Goal: Task Accomplishment & Management: Complete application form

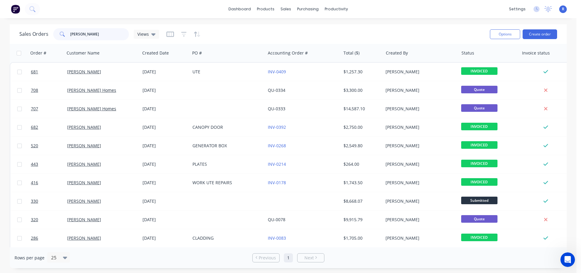
drag, startPoint x: 89, startPoint y: 37, endPoint x: 58, endPoint y: 37, distance: 30.9
click at [58, 37] on div "[PERSON_NAME]" at bounding box center [91, 34] width 76 height 12
click at [270, 8] on div "products" at bounding box center [266, 9] width 24 height 9
click at [278, 25] on link "Product Catalogue" at bounding box center [296, 29] width 80 height 12
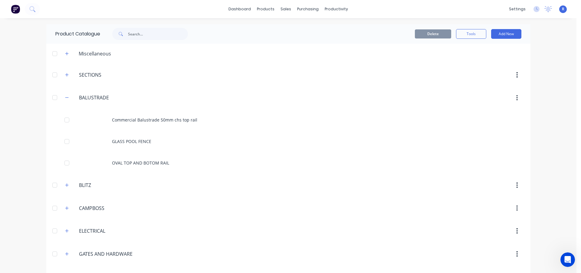
scroll to position [250, 0]
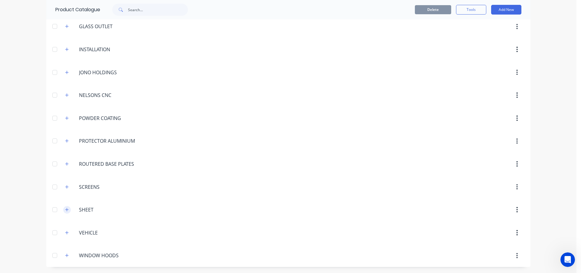
click at [65, 210] on icon "button" at bounding box center [66, 209] width 3 height 3
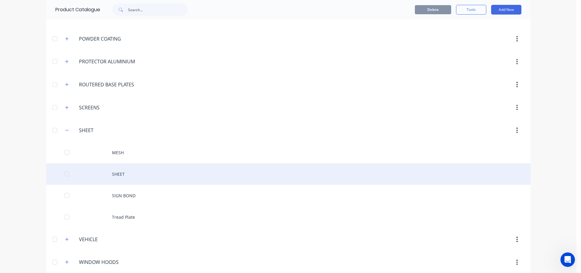
scroll to position [336, 0]
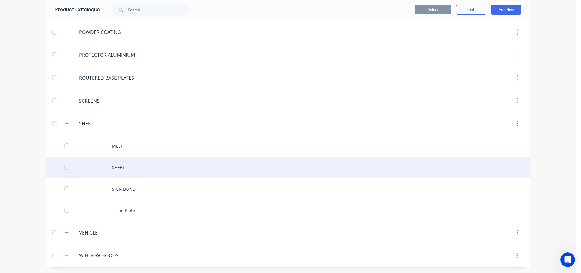
click at [137, 163] on div "SHEET" at bounding box center [288, 166] width 484 height 21
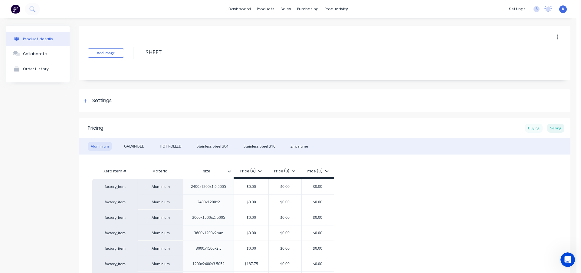
click at [528, 131] on div "Buying" at bounding box center [534, 127] width 18 height 9
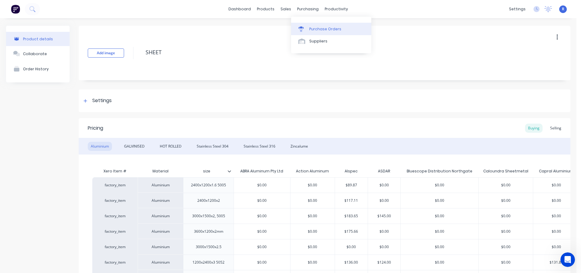
click at [321, 28] on div "Purchase Orders" at bounding box center [325, 28] width 32 height 5
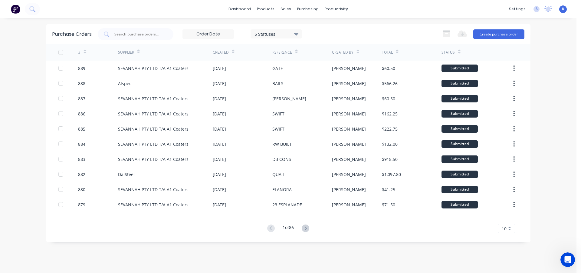
click at [308, 226] on icon at bounding box center [306, 228] width 8 height 8
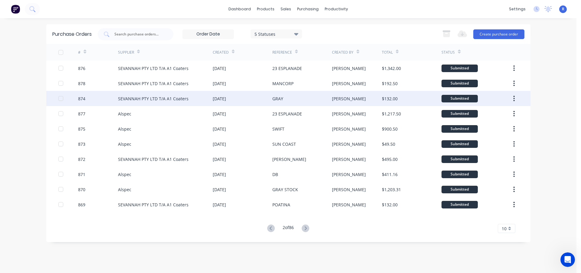
click at [260, 97] on div "[DATE]" at bounding box center [243, 98] width 60 height 15
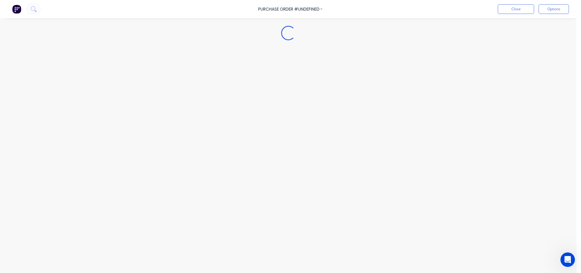
type textarea "x"
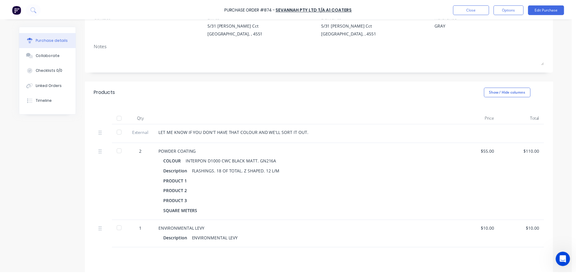
scroll to position [61, 0]
click at [465, 6] on button "Close" at bounding box center [475, 9] width 36 height 10
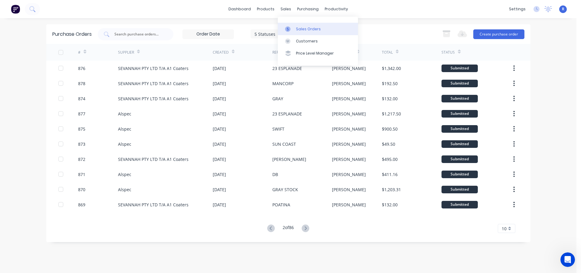
click at [297, 29] on div "Sales Orders" at bounding box center [308, 28] width 25 height 5
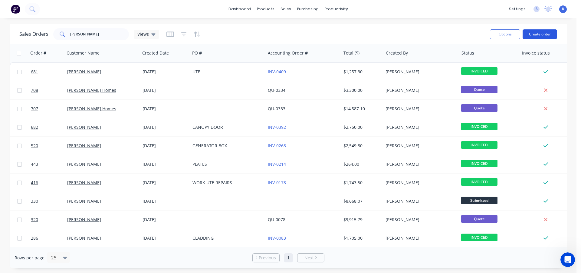
click at [537, 34] on button "Create order" at bounding box center [540, 34] width 34 height 10
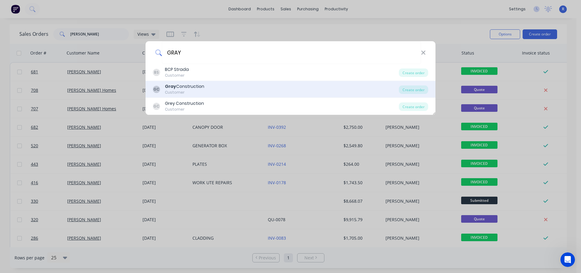
type input "GRAY"
click at [208, 87] on div "[PERSON_NAME] Construction Customer" at bounding box center [276, 89] width 246 height 12
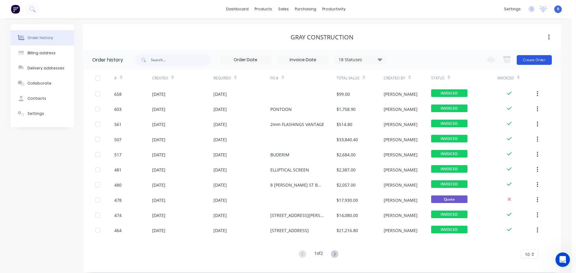
click at [530, 59] on button "Create Order" at bounding box center [534, 60] width 35 height 10
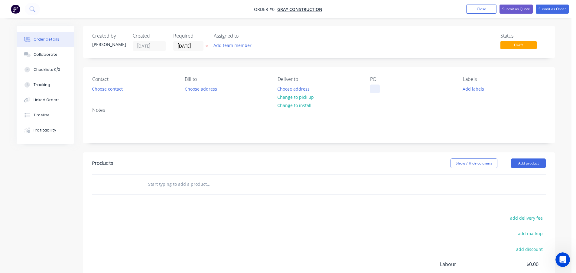
click at [376, 88] on div at bounding box center [375, 88] width 10 height 9
click at [519, 163] on div "Order details Collaborate Checklists 0/0 Tracking Linked Orders Timeline Profit…" at bounding box center [286, 187] width 551 height 323
click at [519, 163] on button "Add product" at bounding box center [528, 163] width 35 height 10
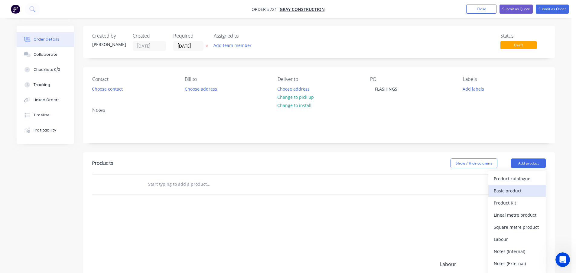
click at [510, 189] on div "Basic product" at bounding box center [517, 190] width 47 height 9
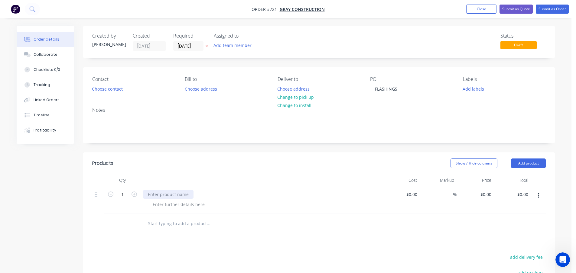
click at [163, 195] on div at bounding box center [168, 194] width 51 height 9
click at [181, 202] on div at bounding box center [179, 204] width 62 height 9
click at [207, 165] on div "Show / Hide columns Add product" at bounding box center [367, 163] width 357 height 10
click at [490, 194] on input "0" at bounding box center [487, 194] width 14 height 9
type input "$1,440.00"
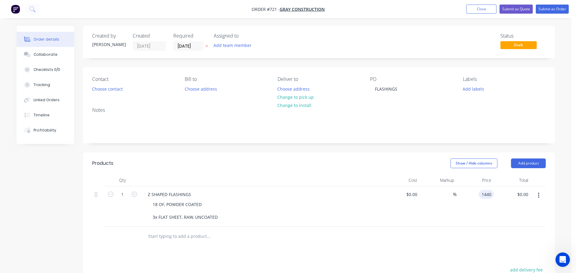
type input "$1,440.00"
click at [242, 166] on div "Show / Hide columns Add product" at bounding box center [367, 163] width 357 height 10
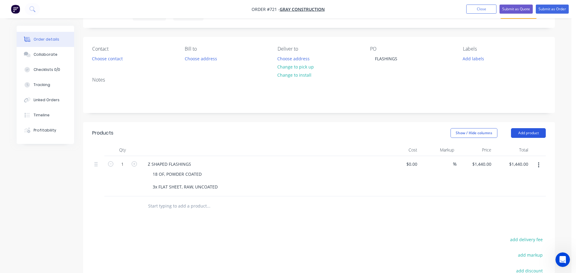
click at [533, 130] on button "Add product" at bounding box center [528, 133] width 35 height 10
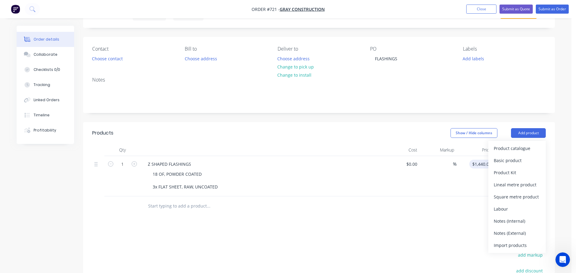
drag, startPoint x: 509, startPoint y: 162, endPoint x: 483, endPoint y: 168, distance: 27.2
click at [509, 162] on div "Basic product" at bounding box center [517, 160] width 47 height 9
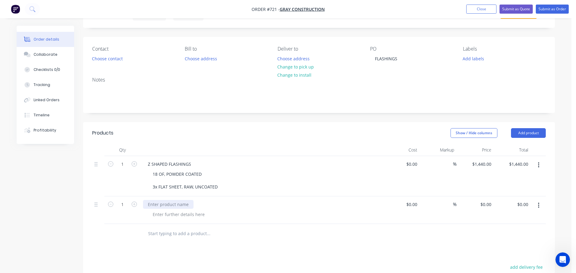
click at [162, 206] on div at bounding box center [168, 204] width 51 height 9
click at [168, 211] on div at bounding box center [179, 214] width 62 height 9
click at [225, 214] on div "- 1 OF STRAIGHT, IN 3 PIECES. 7230x" at bounding box center [189, 214] width 82 height 9
click at [262, 235] on input "text" at bounding box center [208, 240] width 121 height 12
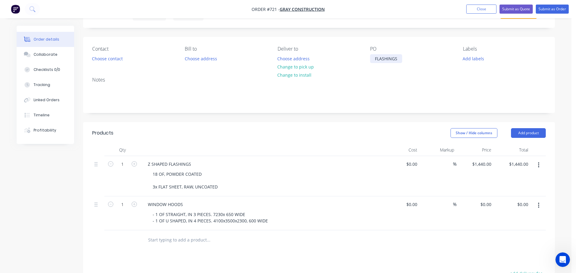
click at [399, 58] on div "FLASHINGS" at bounding box center [386, 58] width 32 height 9
drag, startPoint x: 400, startPoint y: 59, endPoint x: 370, endPoint y: 60, distance: 30.0
click at [370, 60] on div "Contact Choose contact [PERSON_NAME] to Choose address Deliver to Choose addres…" at bounding box center [319, 54] width 472 height 35
click at [395, 58] on div "FLASHINGS" at bounding box center [386, 58] width 32 height 9
drag, startPoint x: 400, startPoint y: 60, endPoint x: 353, endPoint y: 57, distance: 47.0
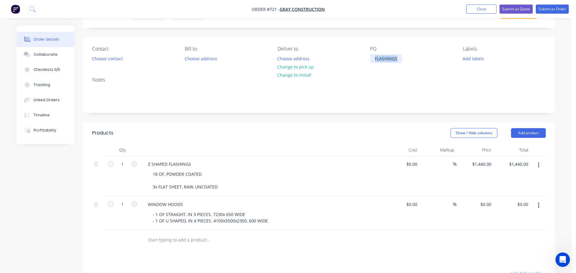
click at [353, 57] on div "Contact Choose contact [PERSON_NAME] to Choose address Deliver to Choose addres…" at bounding box center [319, 54] width 472 height 35
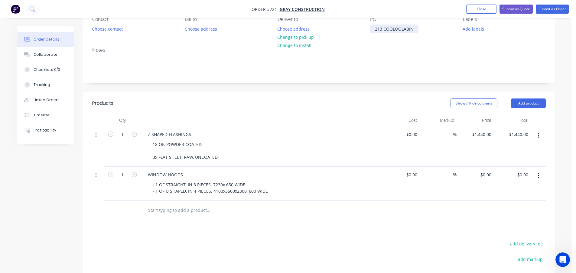
scroll to position [61, 0]
click at [488, 179] on div "$0.00 $0.00" at bounding box center [475, 183] width 37 height 34
click at [490, 174] on input "0" at bounding box center [490, 173] width 7 height 9
type input "$6,103.00"
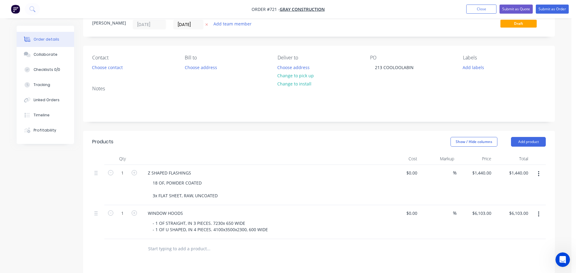
scroll to position [0, 0]
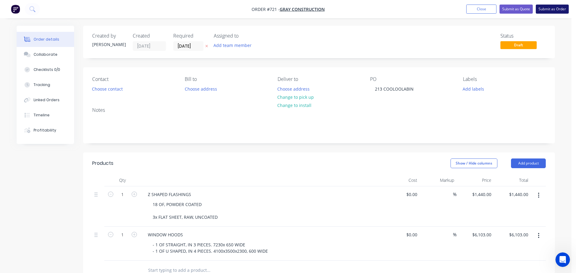
click at [544, 8] on button "Submit as Order" at bounding box center [552, 9] width 33 height 9
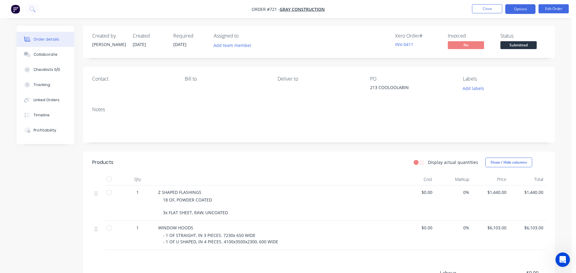
click at [514, 11] on button "Options" at bounding box center [521, 9] width 30 height 10
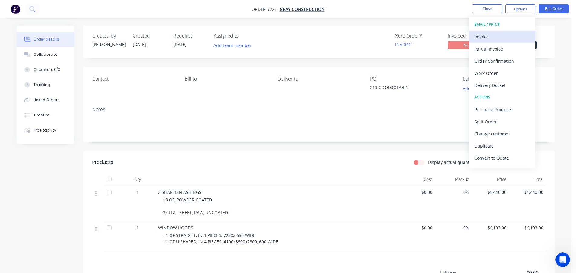
click at [495, 35] on div "Invoice" at bounding box center [503, 36] width 56 height 9
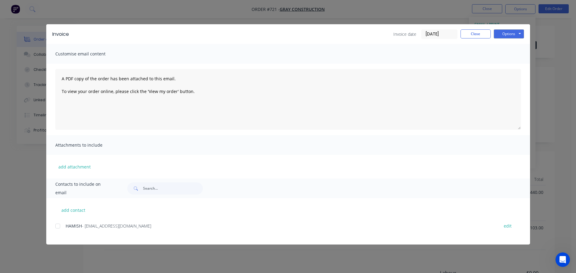
click at [57, 225] on div at bounding box center [58, 226] width 12 height 12
click at [519, 32] on button "Options" at bounding box center [509, 33] width 30 height 9
click at [506, 64] on button "Email" at bounding box center [513, 65] width 39 height 10
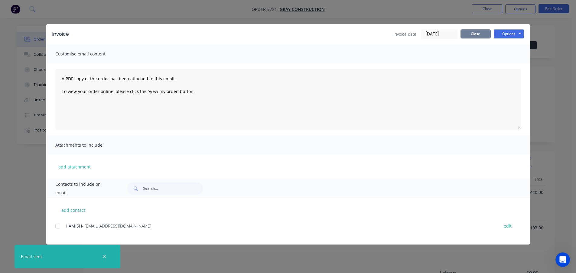
click at [479, 37] on button "Close" at bounding box center [476, 33] width 30 height 9
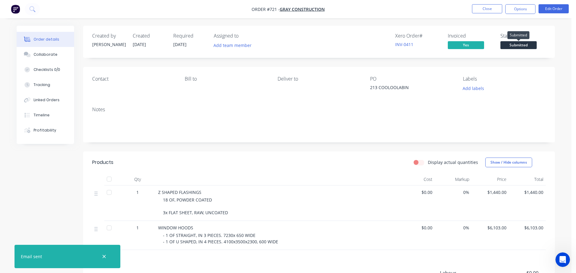
click at [511, 45] on span "Submitted" at bounding box center [519, 45] width 36 height 8
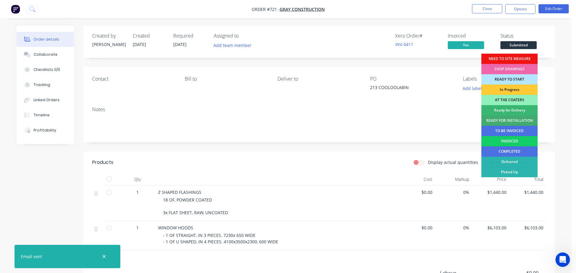
click at [510, 140] on div "INVOICED" at bounding box center [510, 141] width 56 height 10
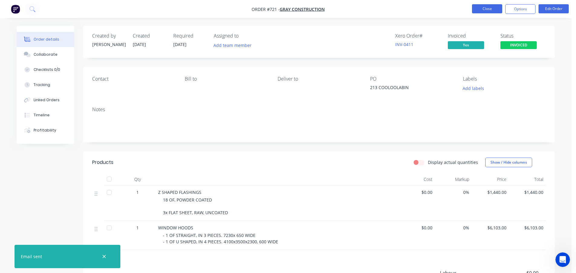
click at [494, 8] on button "Close" at bounding box center [487, 8] width 30 height 9
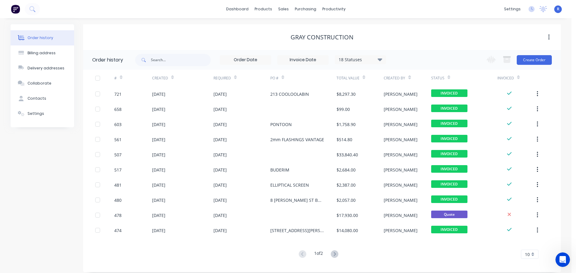
click at [129, 37] on div "Gray Construction" at bounding box center [322, 37] width 478 height 7
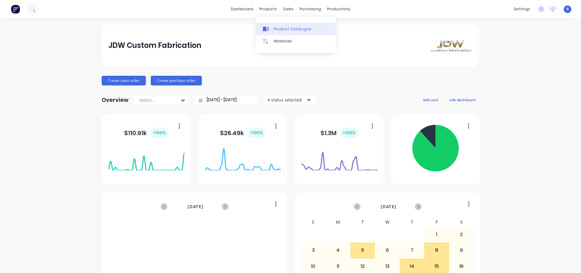
click at [275, 27] on div "Product Catalogue" at bounding box center [293, 28] width 38 height 5
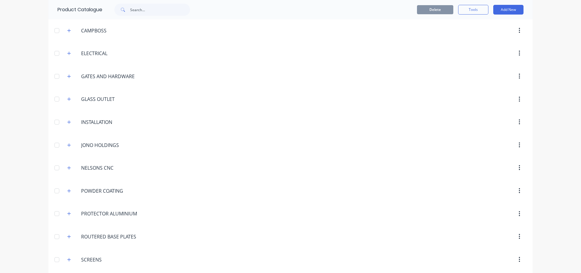
scroll to position [185, 0]
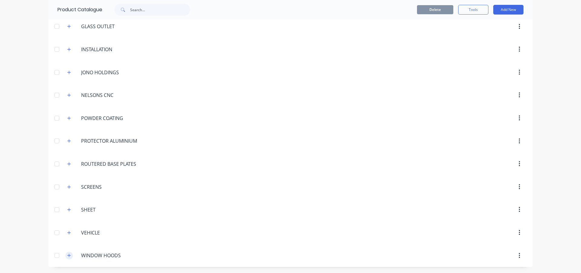
click at [66, 258] on button "button" at bounding box center [69, 255] width 8 height 8
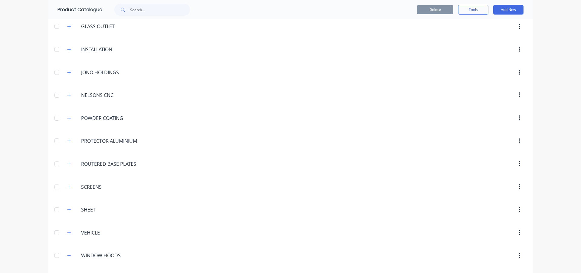
scroll to position [271, 0]
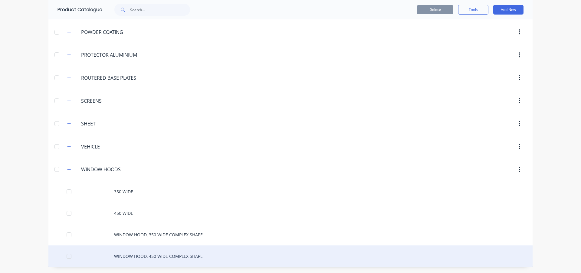
click at [146, 253] on div "WINDOW HOOD, 450 WIDE COMPLEX SHAPE" at bounding box center [290, 255] width 484 height 21
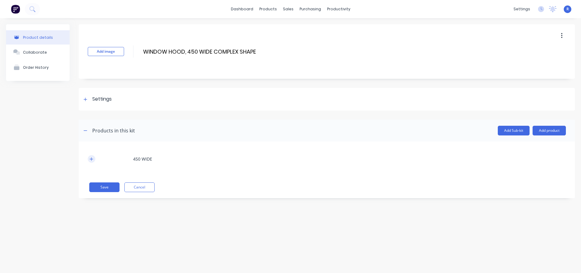
click at [90, 160] on icon "button" at bounding box center [92, 159] width 4 height 4
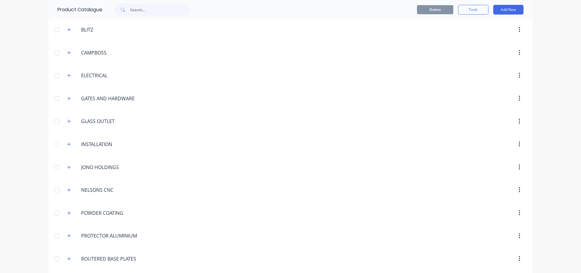
scroll to position [271, 0]
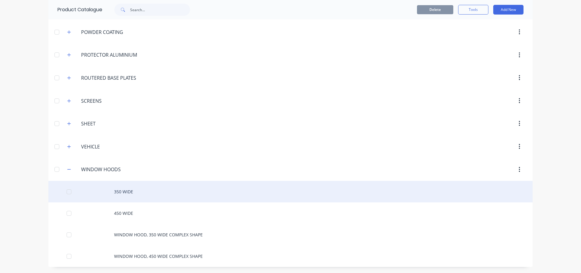
click at [121, 186] on div "350 WIDE" at bounding box center [290, 191] width 484 height 21
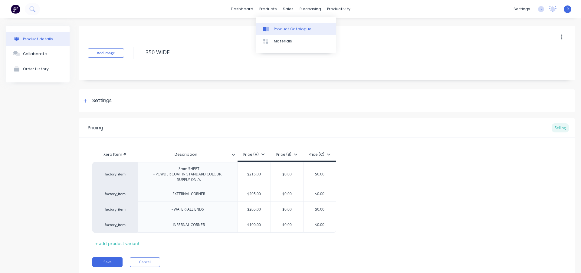
click at [279, 30] on div "Product Catalogue" at bounding box center [293, 28] width 38 height 5
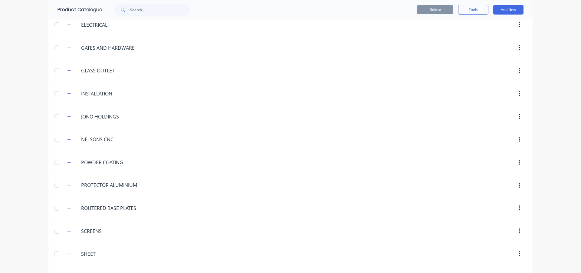
scroll to position [271, 0]
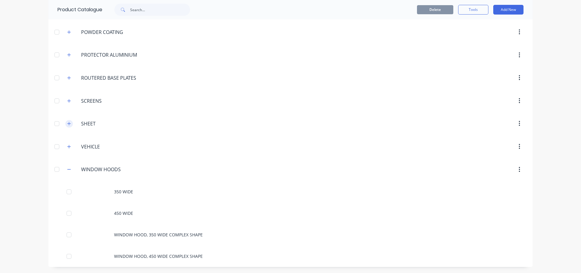
click at [68, 122] on icon "button" at bounding box center [69, 123] width 4 height 4
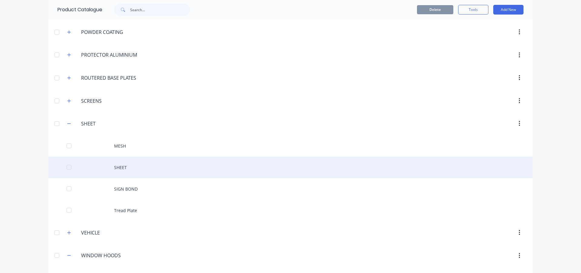
click at [129, 167] on div "SHEET" at bounding box center [290, 166] width 484 height 21
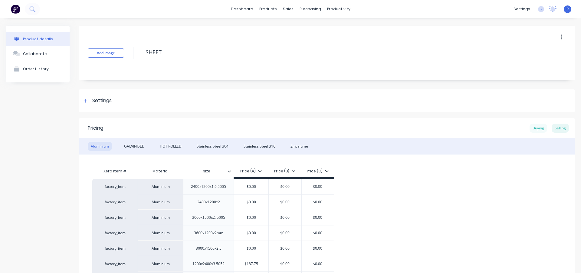
click at [534, 130] on div "Buying" at bounding box center [539, 127] width 18 height 9
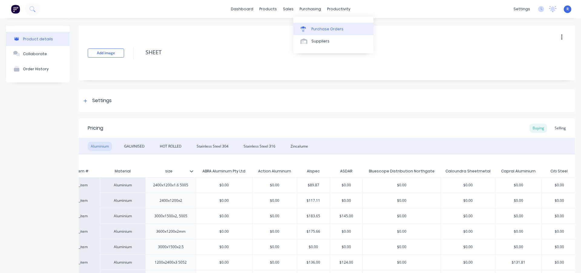
click at [316, 28] on div "Purchase Orders" at bounding box center [327, 28] width 32 height 5
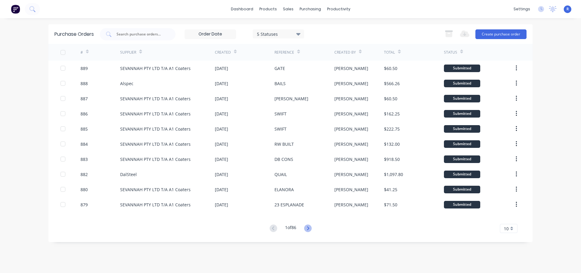
click at [309, 229] on icon at bounding box center [308, 228] width 2 height 4
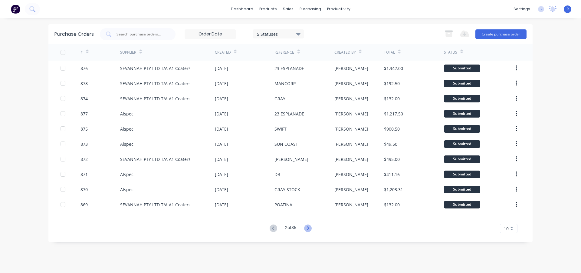
click at [309, 228] on icon at bounding box center [308, 228] width 8 height 8
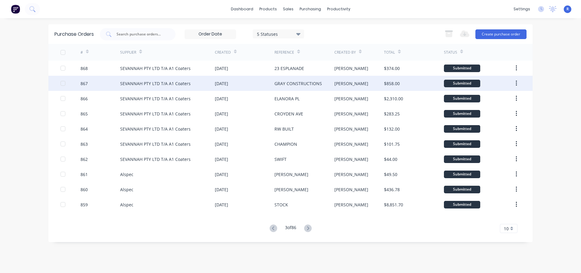
click at [298, 85] on div "GRAY CONSTRUCTIONS" at bounding box center [298, 83] width 48 height 6
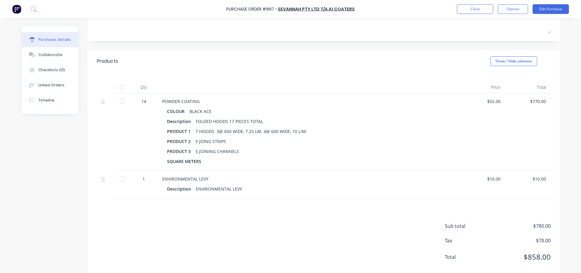
scroll to position [103, 0]
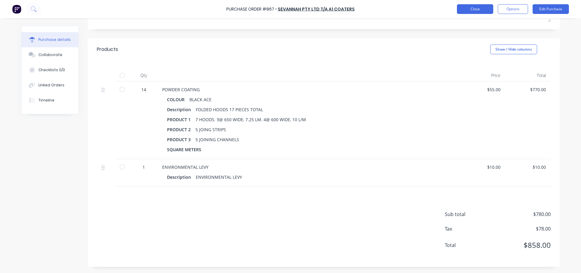
click at [474, 8] on button "Close" at bounding box center [475, 9] width 36 height 10
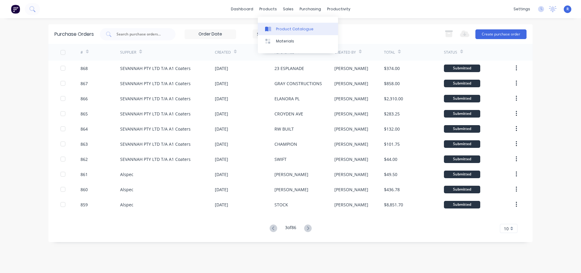
click at [285, 28] on div "Product Catalogue" at bounding box center [295, 28] width 38 height 5
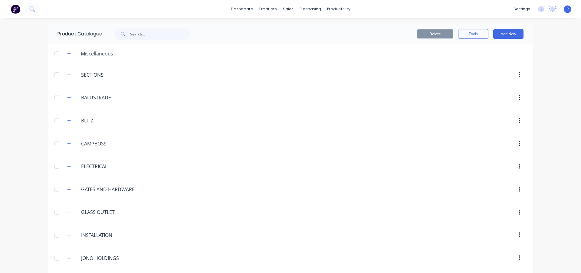
scroll to position [357, 0]
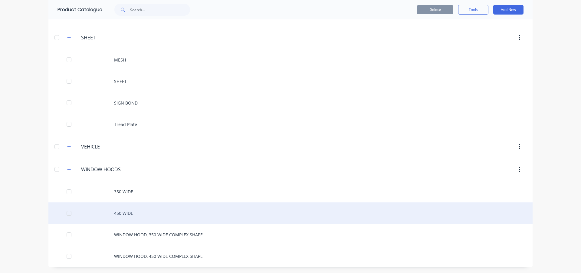
click at [123, 213] on div "450 WIDE" at bounding box center [290, 212] width 484 height 21
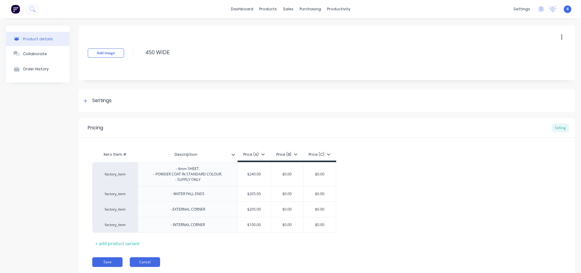
click at [144, 260] on button "Cancel" at bounding box center [145, 262] width 30 height 10
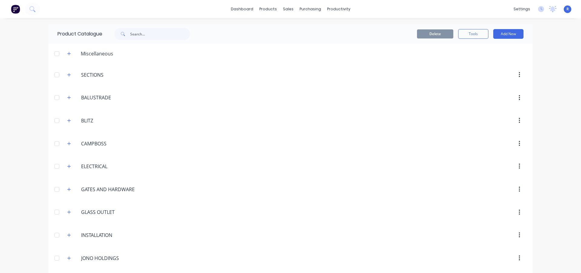
scroll to position [357, 0]
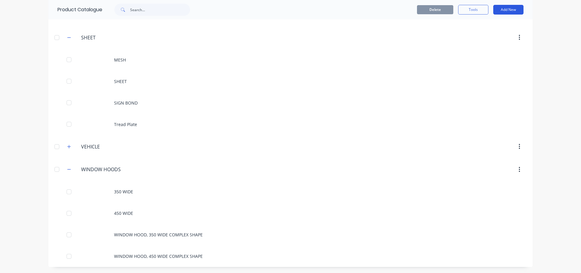
click at [507, 10] on button "Add New" at bounding box center [508, 10] width 30 height 10
click at [481, 37] on div "Product" at bounding box center [494, 37] width 47 height 9
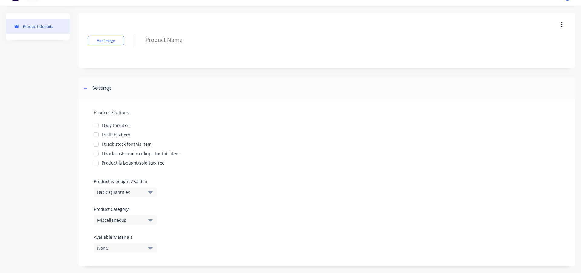
scroll to position [19, 0]
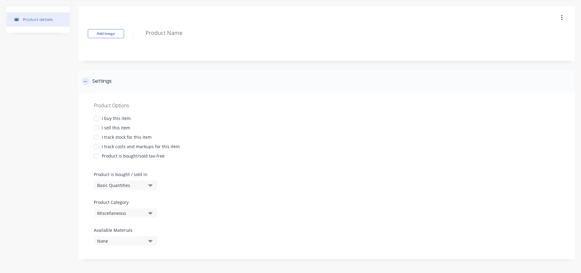
click at [84, 83] on icon at bounding box center [86, 81] width 4 height 4
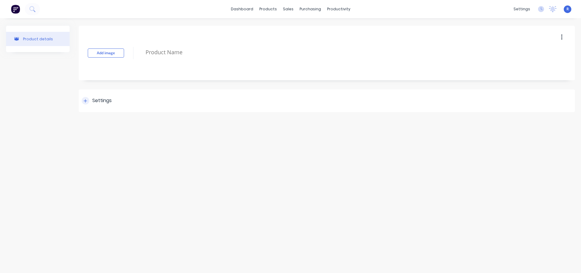
scroll to position [0, 0]
click at [87, 100] on icon at bounding box center [86, 101] width 4 height 4
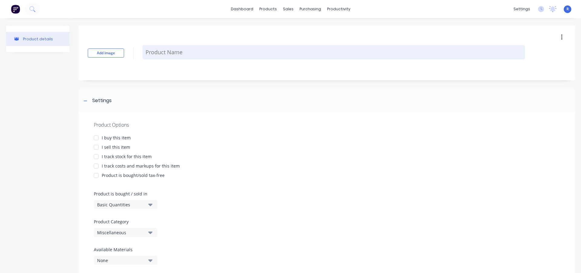
click at [162, 55] on textarea at bounding box center [334, 52] width 382 height 14
type textarea "x"
type textarea "6"
type textarea "x"
type textarea "60"
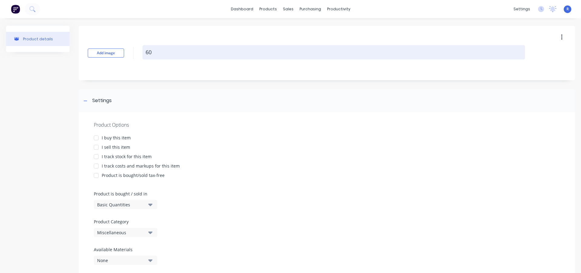
type textarea "x"
type textarea "600"
type textarea "x"
type textarea "600"
type textarea "x"
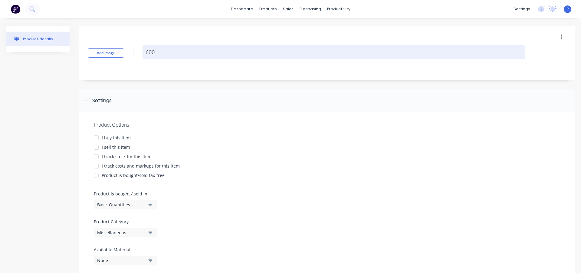
type textarea "600 W"
type textarea "x"
type textarea "600 WI"
type textarea "x"
type textarea "600 WID"
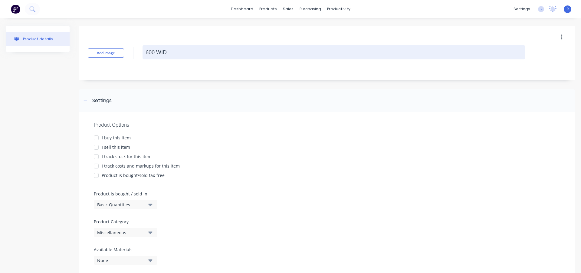
type textarea "x"
type textarea "600 WIDE"
type textarea "x"
type textarea "600 WIDE,"
type textarea "x"
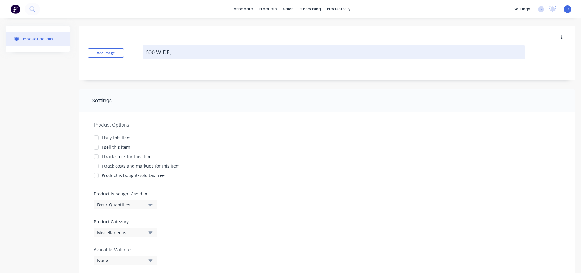
type textarea "600 WIDE,"
type textarea "x"
type textarea "600 WIDE, 4"
type textarea "x"
type textarea "600 WIDE, 4M"
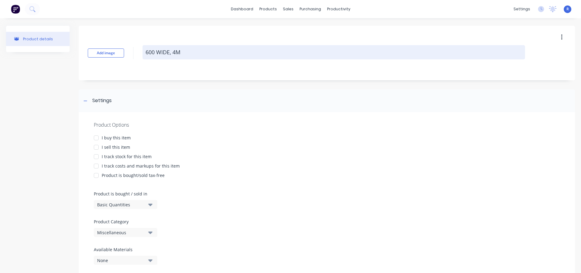
type textarea "x"
type textarea "600 WIDE, 4MM"
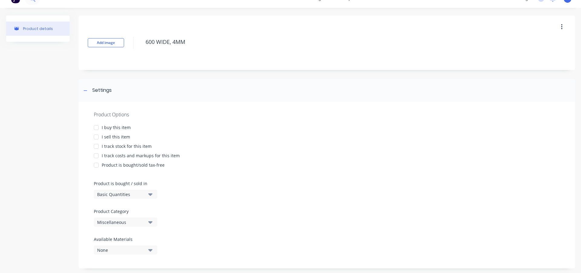
scroll to position [19, 0]
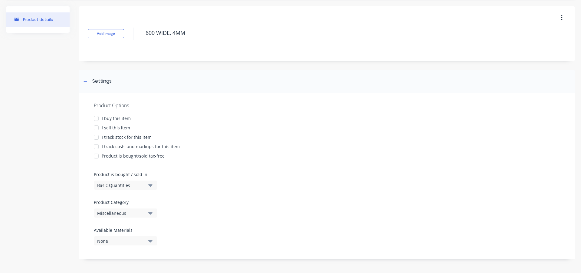
click at [97, 119] on div at bounding box center [96, 118] width 12 height 12
click at [97, 127] on div at bounding box center [96, 128] width 12 height 12
type textarea "x"
type textarea "600 WIDE, 4MM"
type textarea "x"
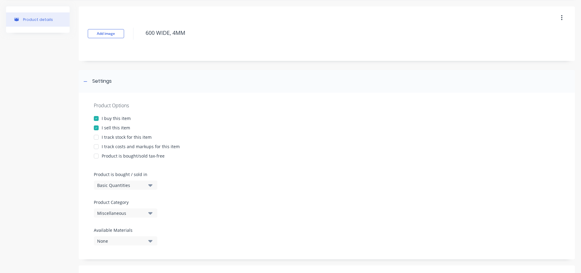
type textarea "600 WIDE, 4MM"
click at [148, 183] on button "Basic Quantities" at bounding box center [126, 184] width 64 height 9
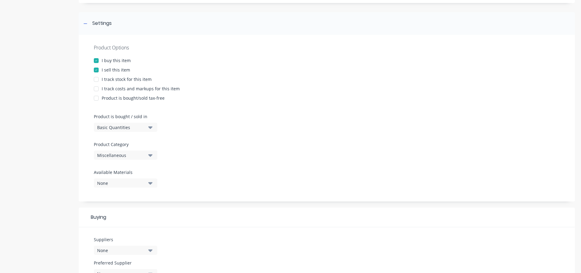
scroll to position [80, 0]
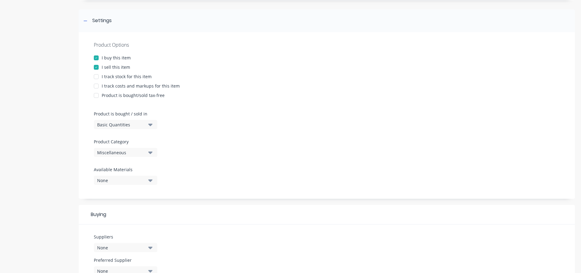
click at [150, 152] on icon "button" at bounding box center [150, 152] width 4 height 2
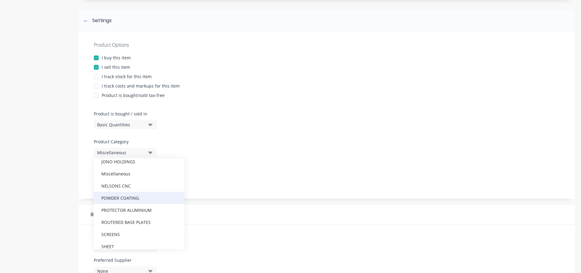
scroll to position [151, 0]
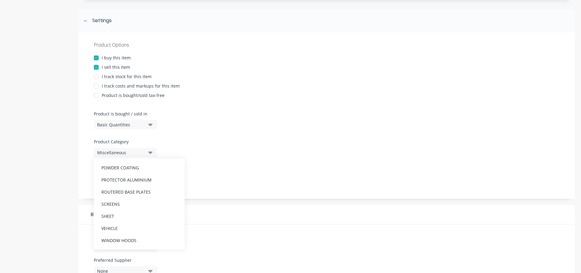
click at [120, 239] on div "WINDOW HOODS" at bounding box center [139, 240] width 91 height 12
type textarea "x"
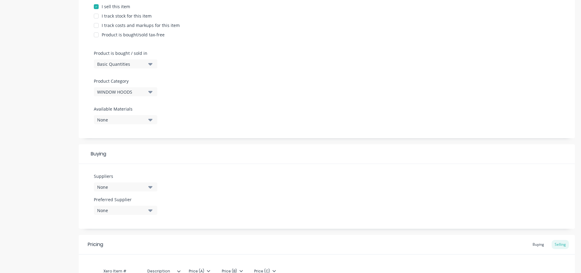
click at [150, 187] on icon "button" at bounding box center [150, 187] width 4 height 2
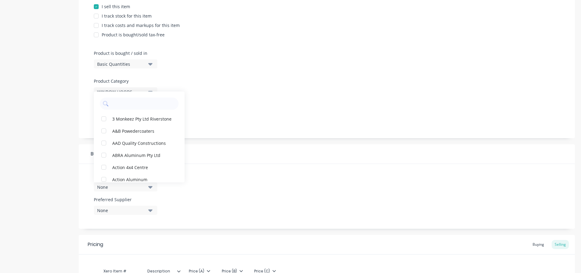
click at [257, 176] on div "Suppliers None 3 Monkeez Pty Ltd Riverstone A&B Powedercoaters AAD Quality Cons…" at bounding box center [327, 196] width 496 height 65
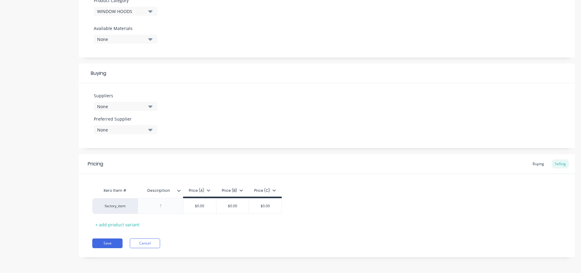
scroll to position [222, 0]
click at [536, 161] on div "Buying" at bounding box center [539, 162] width 18 height 9
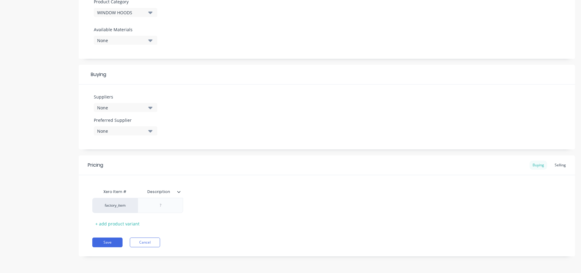
drag, startPoint x: 553, startPoint y: 163, endPoint x: 540, endPoint y: 164, distance: 13.0
click at [553, 162] on div "Selling" at bounding box center [560, 164] width 17 height 9
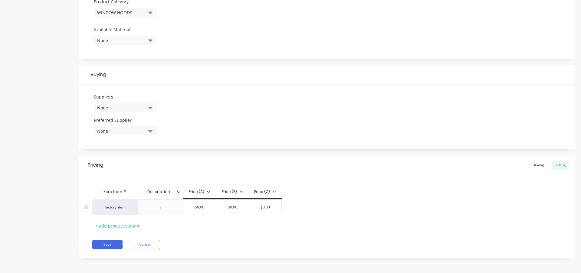
type input "$0.00"
drag, startPoint x: 197, startPoint y: 206, endPoint x: 191, endPoint y: 207, distance: 6.7
click at [191, 207] on input "$0.00" at bounding box center [199, 206] width 33 height 5
type textarea "x"
type input "3"
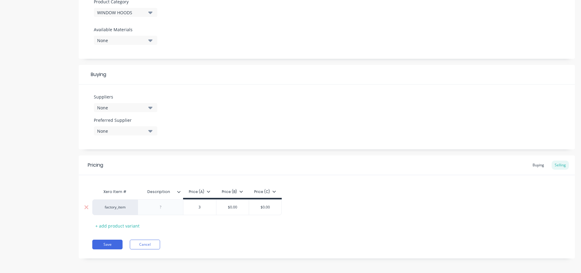
type textarea "x"
type input "36"
type textarea "x"
type input "360"
click at [198, 226] on div "Xero Item # Description Price (A) Price (B) Price (C) factory_item $360.00 360 …" at bounding box center [326, 207] width 469 height 45
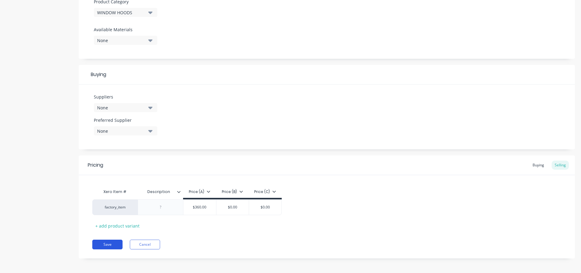
click at [107, 242] on button "Save" at bounding box center [107, 244] width 30 height 10
type textarea "x"
